Goal: Transaction & Acquisition: Purchase product/service

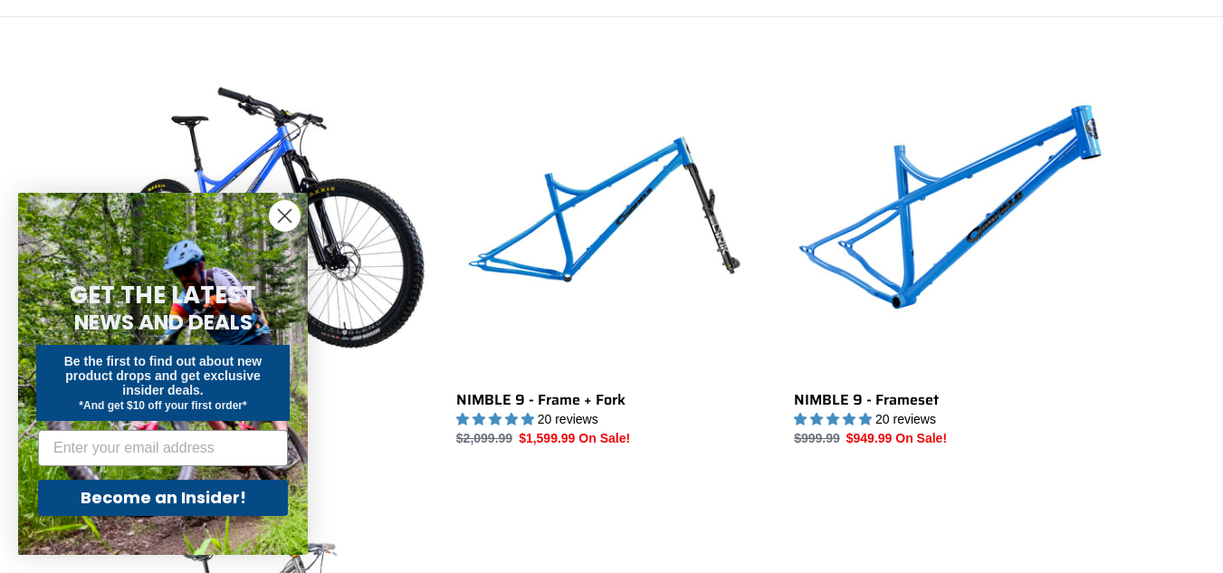
scroll to position [483, 0]
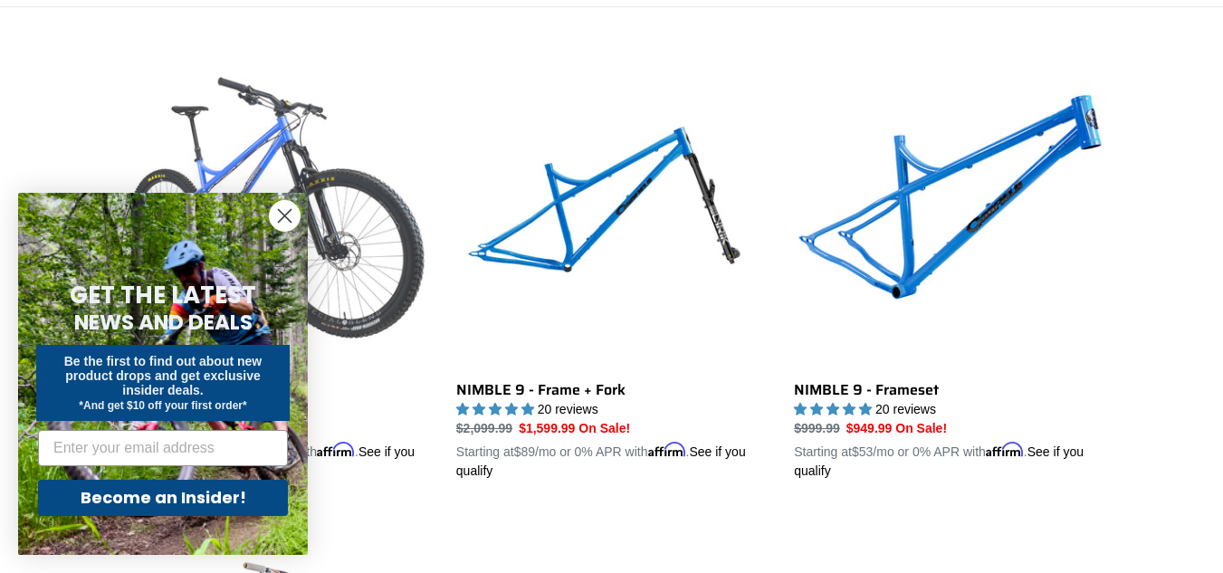
click at [329, 150] on link "NIMBLE 9 - Complete Bike" at bounding box center [274, 269] width 311 height 424
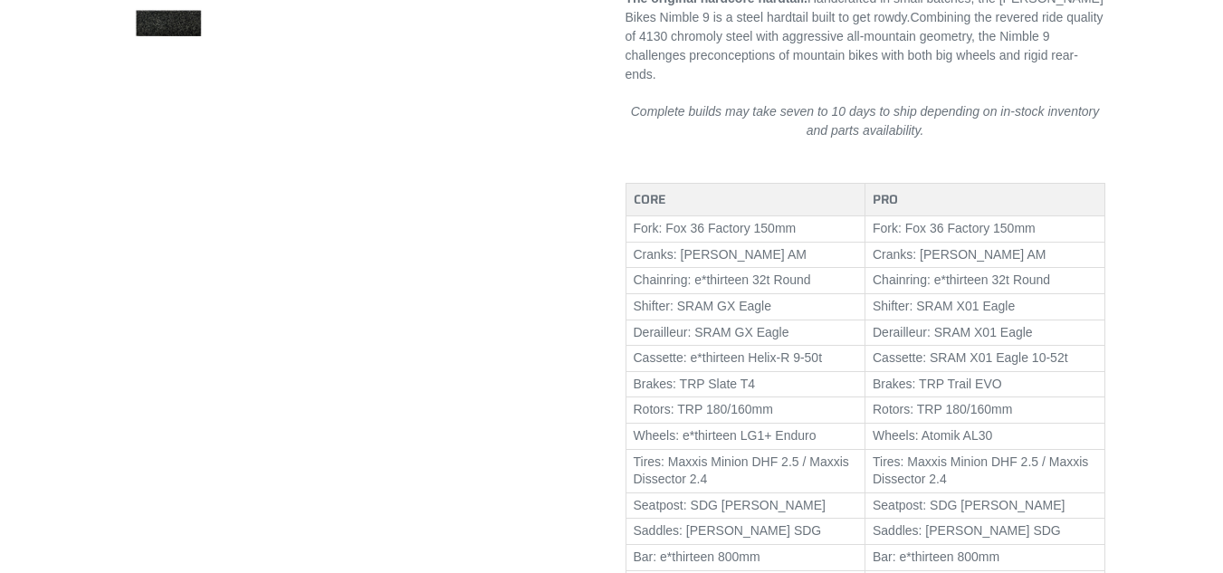
scroll to position [965, 0]
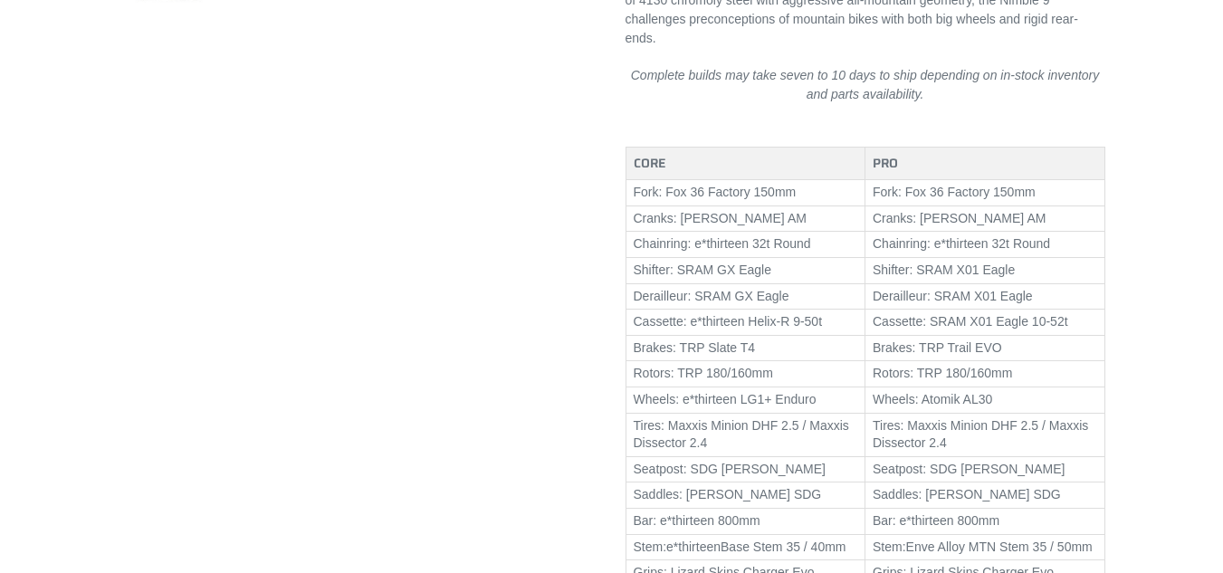
select select "highest-rating"
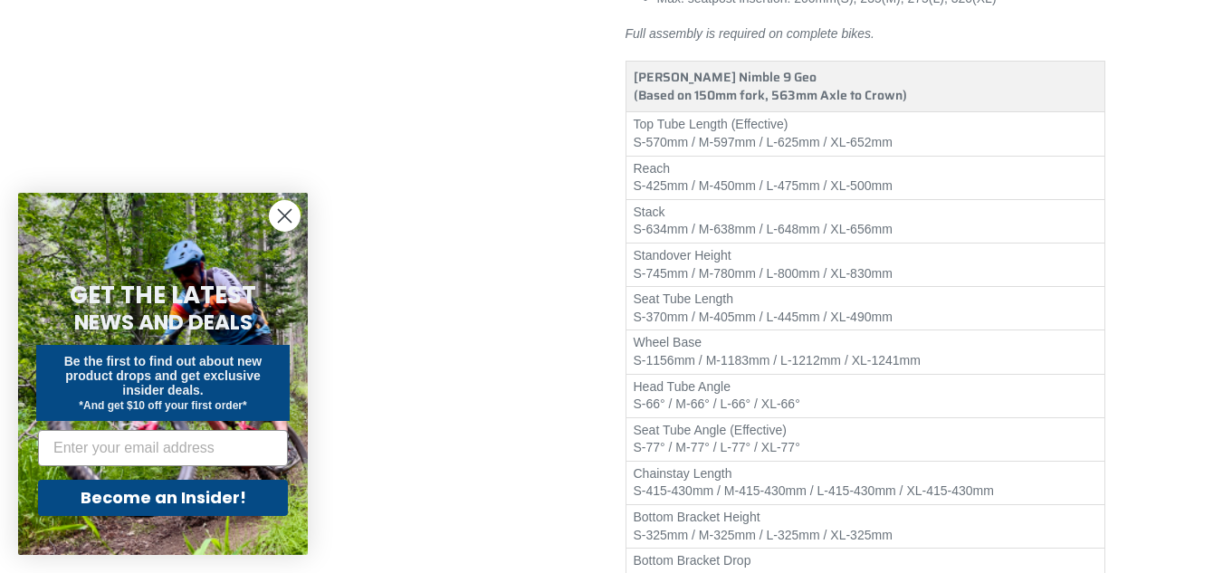
scroll to position [2203, 0]
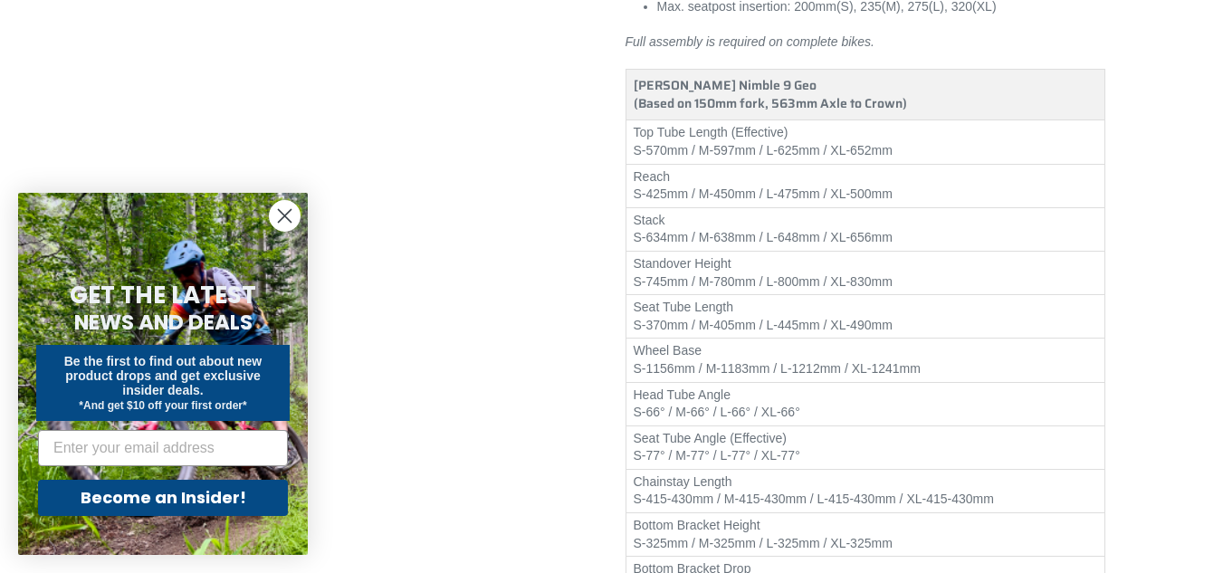
click at [280, 203] on circle "Close dialog" at bounding box center [285, 216] width 30 height 30
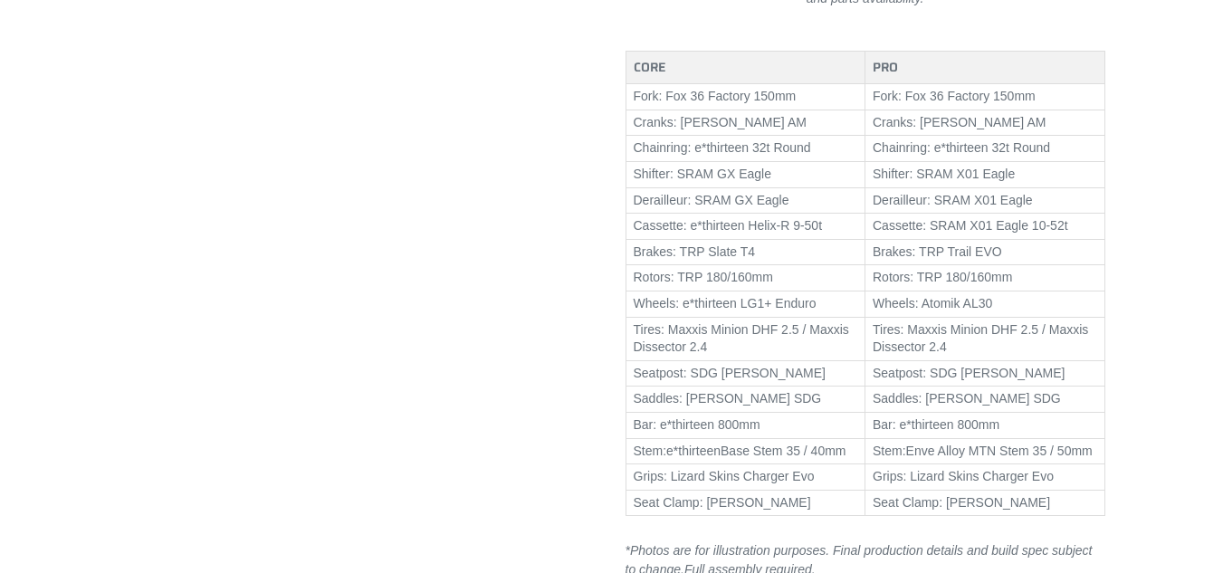
scroll to position [1147, 0]
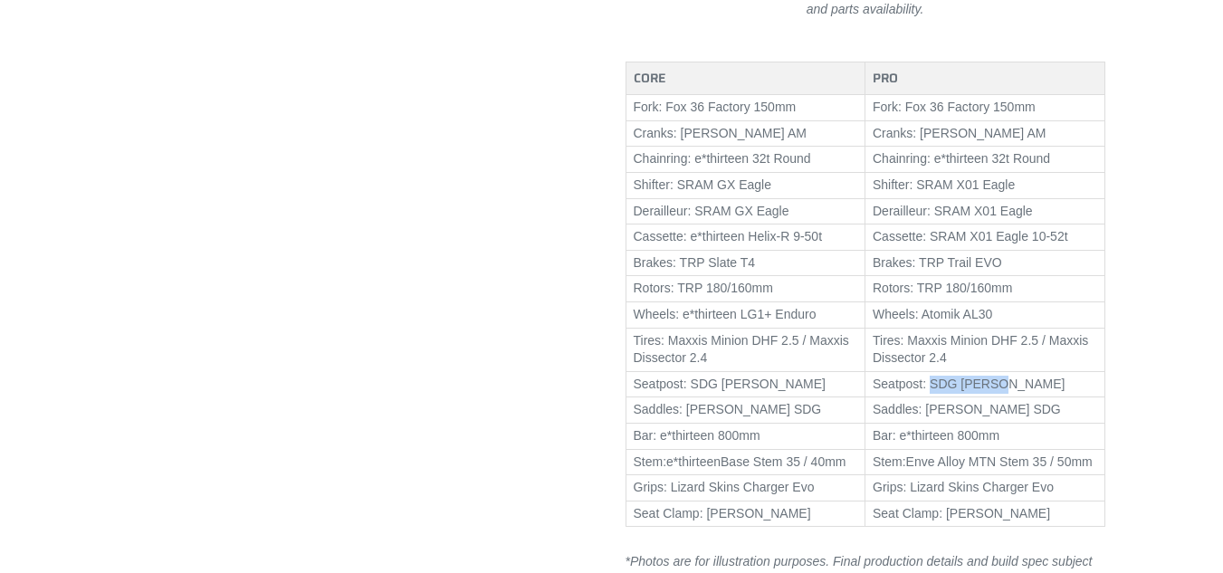
drag, startPoint x: 982, startPoint y: 381, endPoint x: 927, endPoint y: 379, distance: 55.3
click at [927, 379] on td "Seatpost: SDG Tellis" at bounding box center [986, 384] width 240 height 26
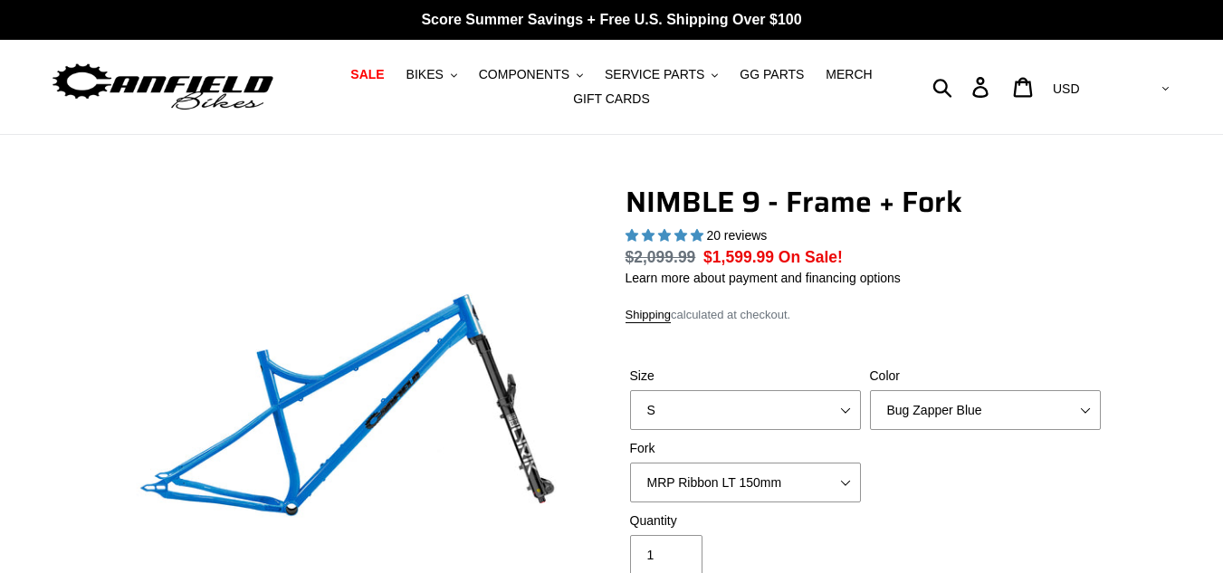
select select "highest-rating"
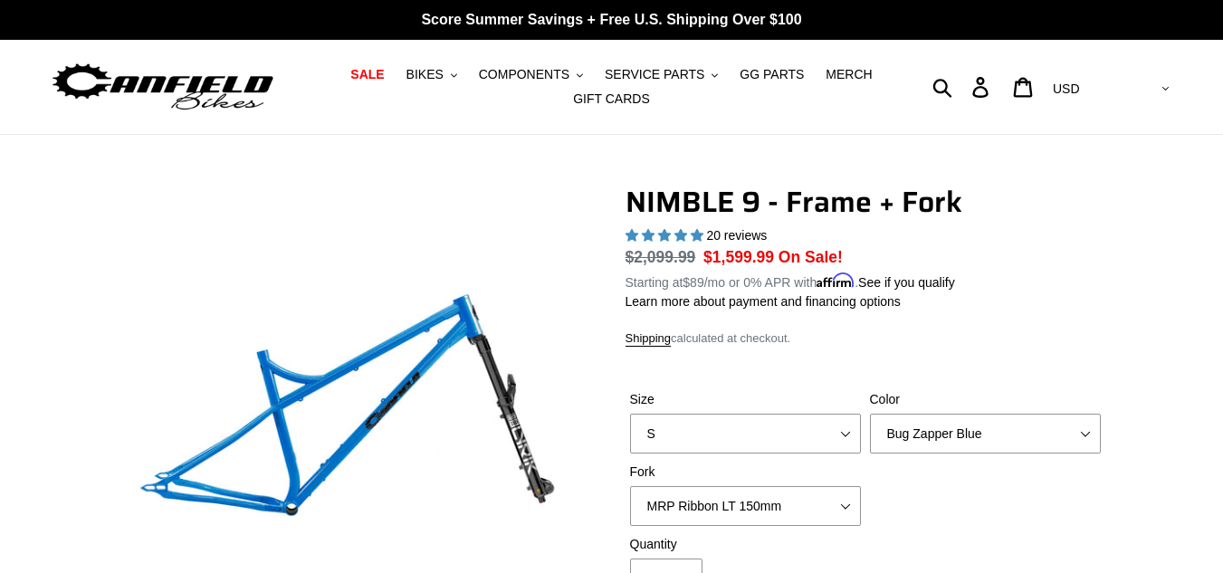
scroll to position [1031, 0]
